Goal: Task Accomplishment & Management: Complete application form

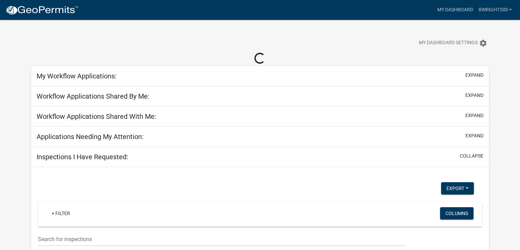
select select "1: 25"
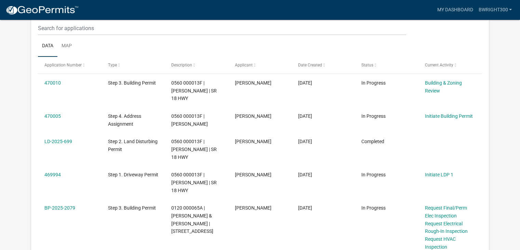
scroll to position [103, 0]
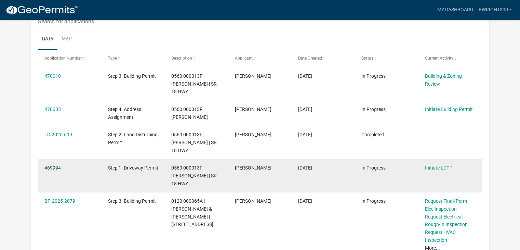
click at [55, 166] on link "469994" at bounding box center [52, 167] width 16 height 5
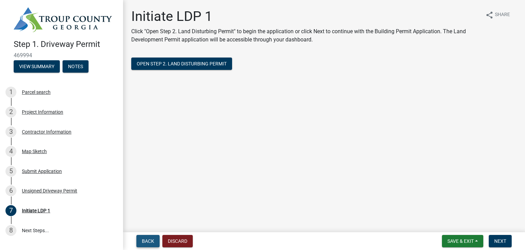
click at [151, 239] on span "Back" at bounding box center [148, 240] width 12 height 5
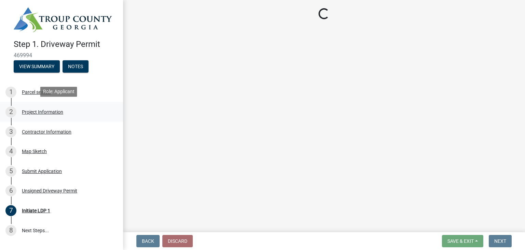
click at [43, 111] on div "Project Information" at bounding box center [42, 111] width 41 height 5
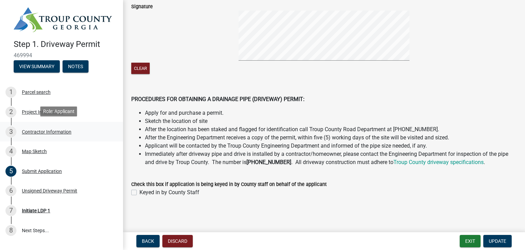
scroll to position [85, 0]
click at [494, 242] on span "Update" at bounding box center [497, 240] width 17 height 5
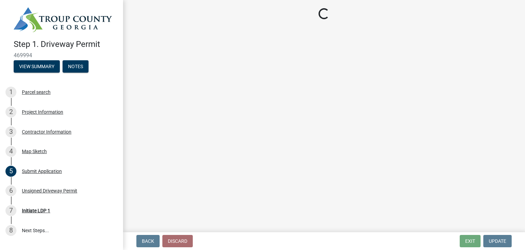
scroll to position [0, 0]
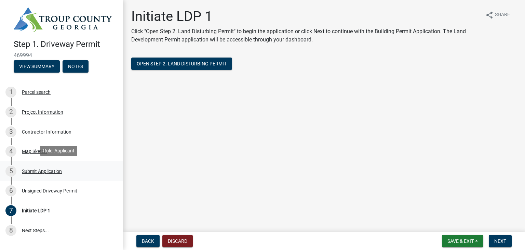
click at [45, 170] on div "Submit Application" at bounding box center [42, 170] width 40 height 5
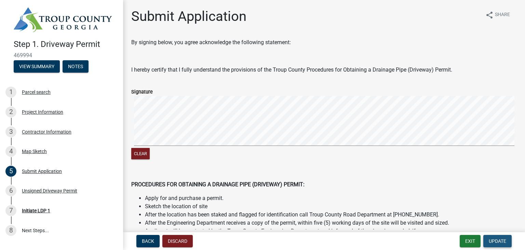
click at [496, 239] on span "Update" at bounding box center [497, 240] width 17 height 5
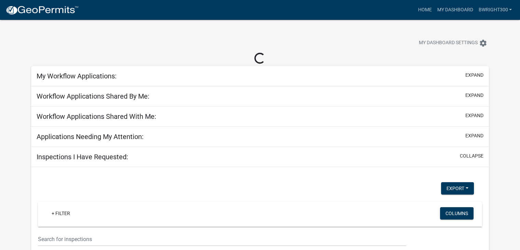
select select "1: 25"
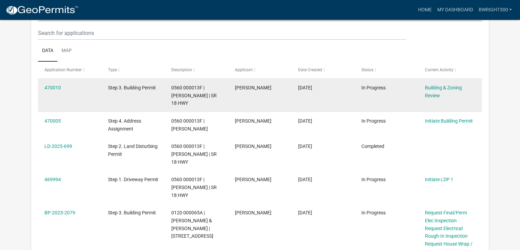
scroll to position [103, 0]
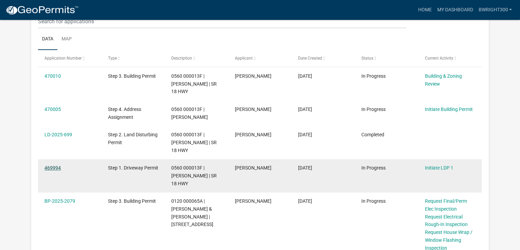
click at [59, 168] on link "469994" at bounding box center [52, 167] width 16 height 5
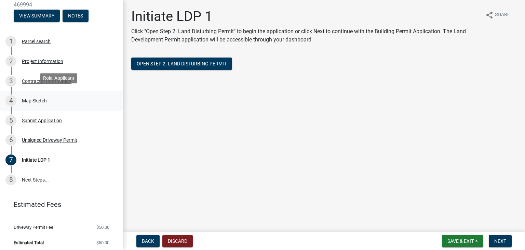
scroll to position [53, 0]
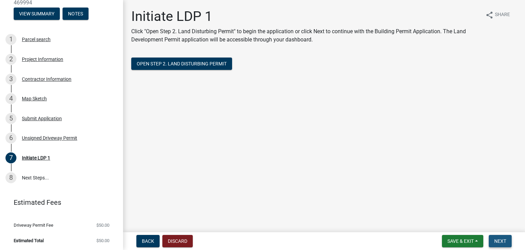
click at [499, 242] on span "Next" at bounding box center [500, 240] width 12 height 5
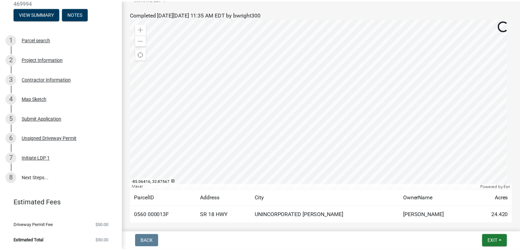
scroll to position [119, 0]
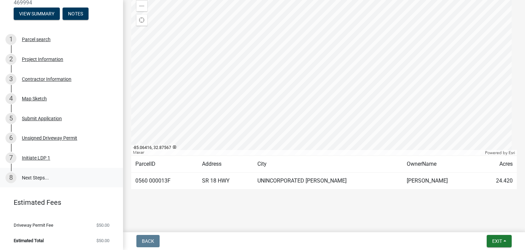
click at [29, 175] on link "8 Next Steps..." at bounding box center [61, 177] width 123 height 20
click at [494, 240] on span "Exit" at bounding box center [497, 240] width 10 height 5
click at [481, 225] on button "Save & Exit" at bounding box center [484, 223] width 55 height 16
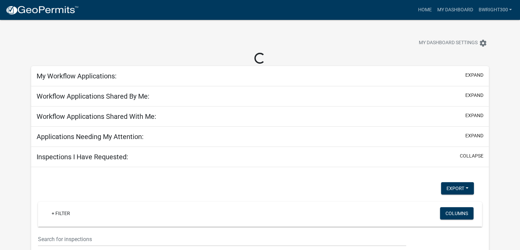
select select "1: 25"
